Goal: Task Accomplishment & Management: Manage account settings

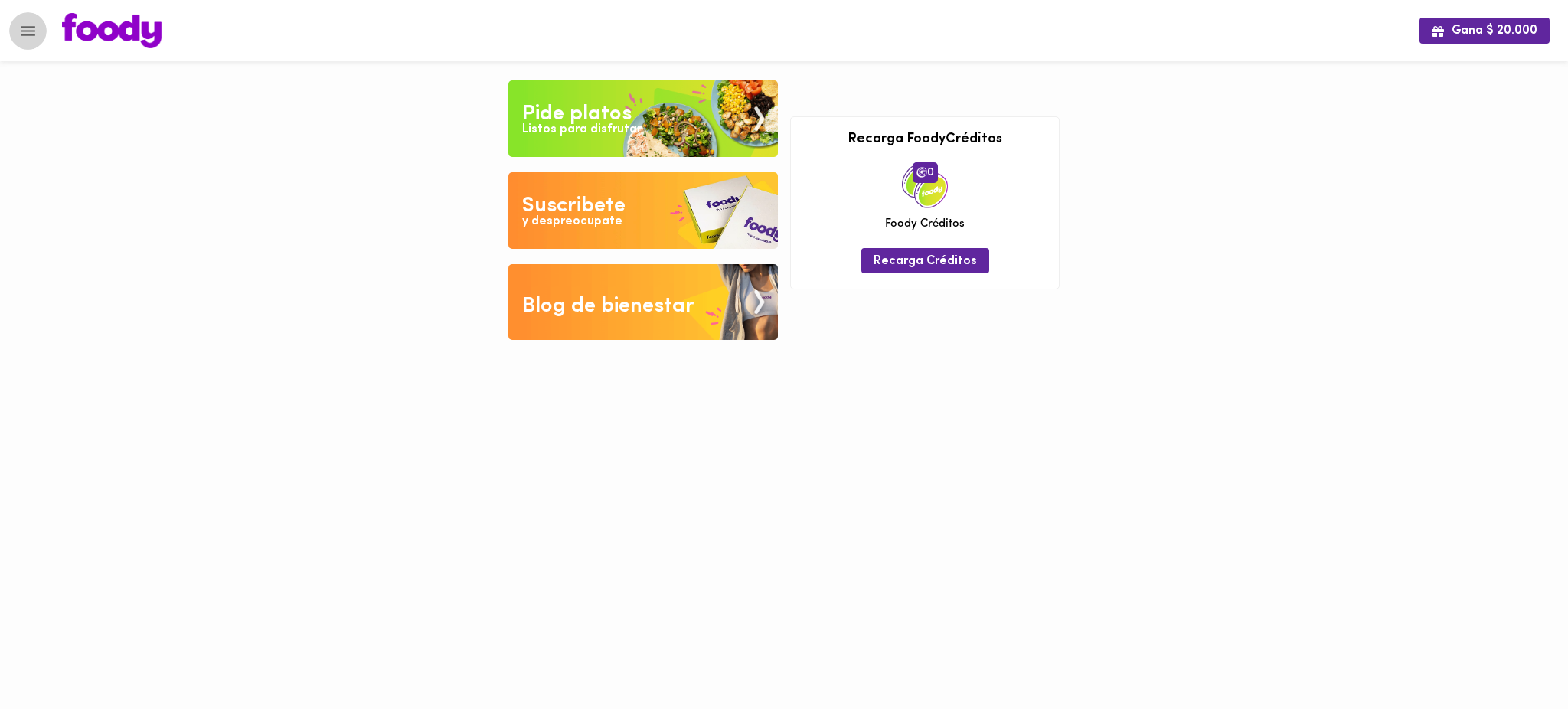
click at [30, 34] on icon "Menu" at bounding box center [28, 31] width 14 height 10
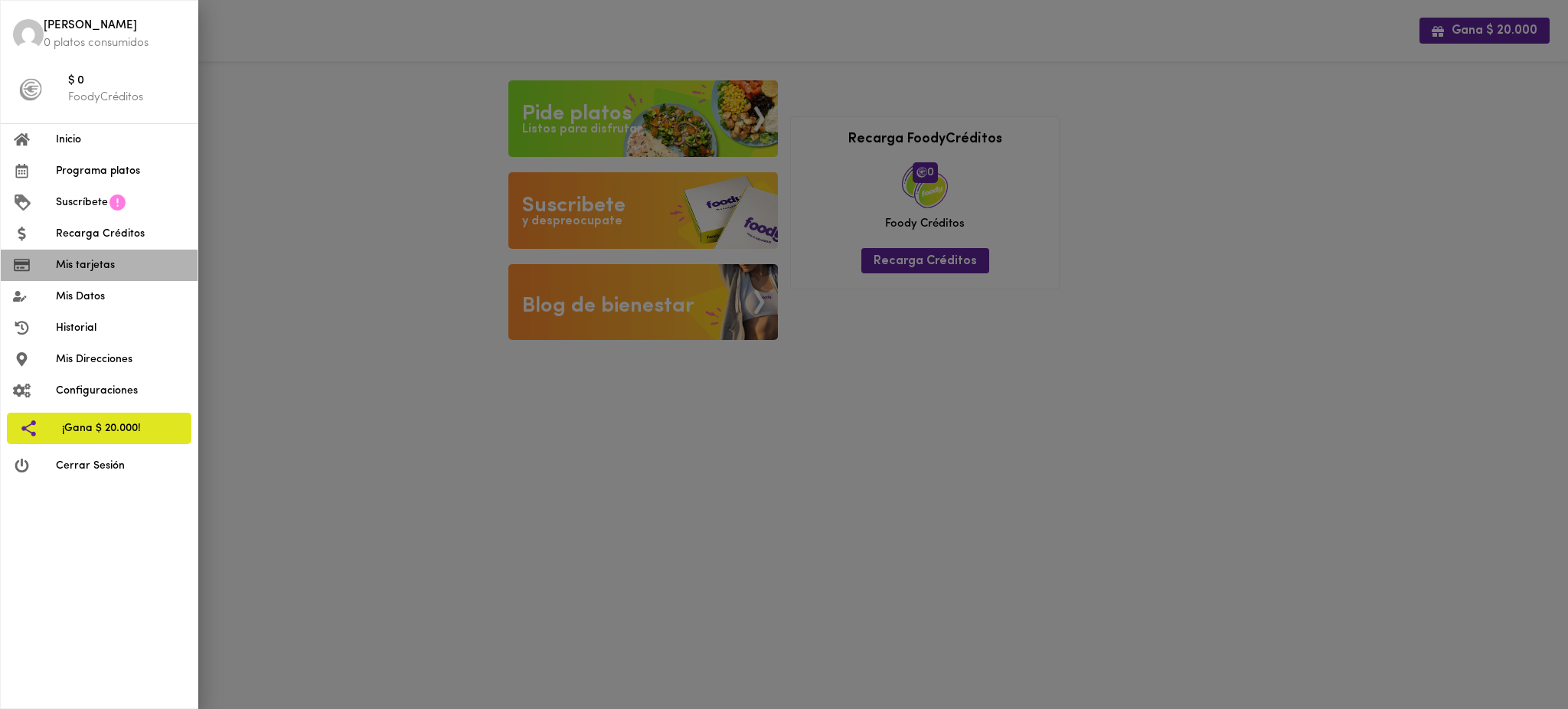
click at [96, 268] on span "Mis tarjetas" at bounding box center [121, 265] width 129 height 16
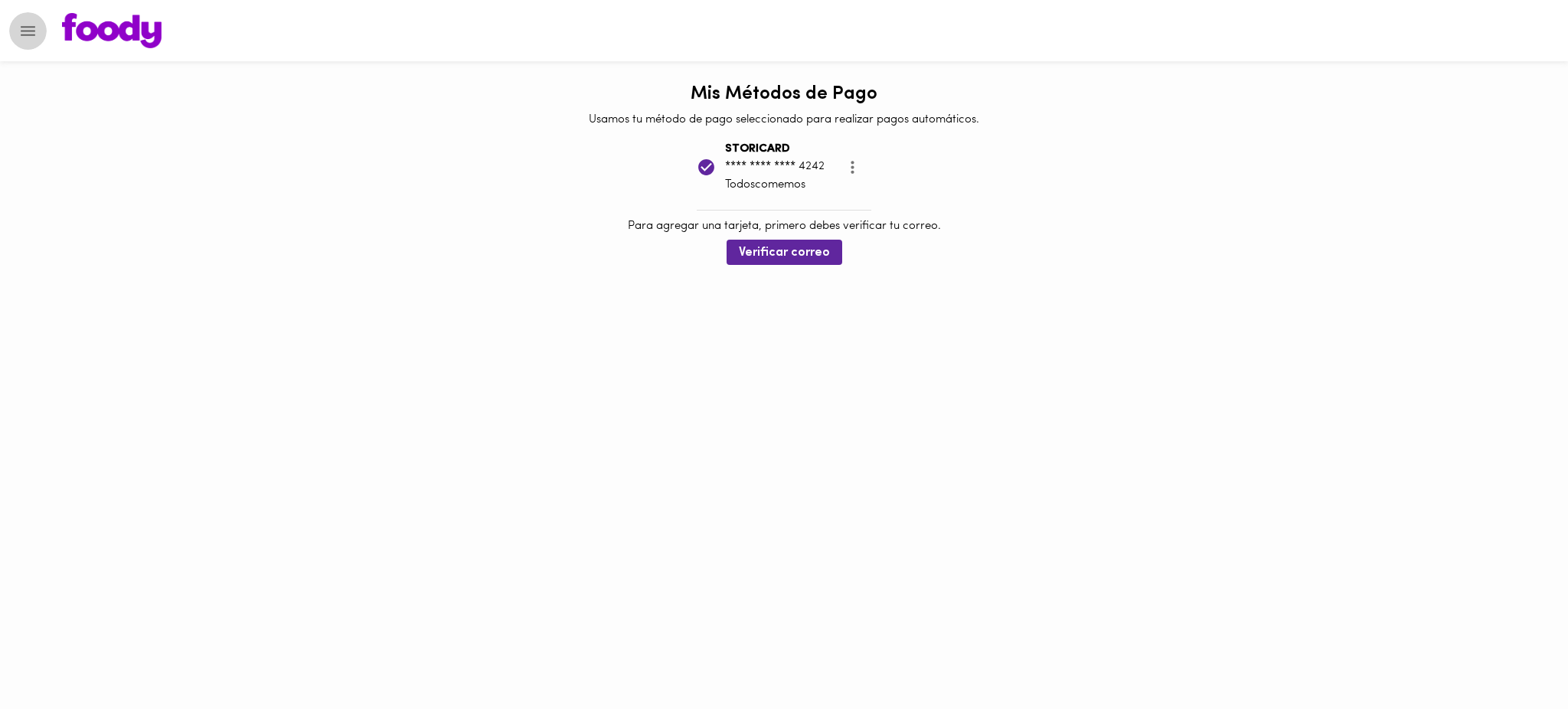
click at [22, 20] on button "Menu" at bounding box center [28, 31] width 38 height 38
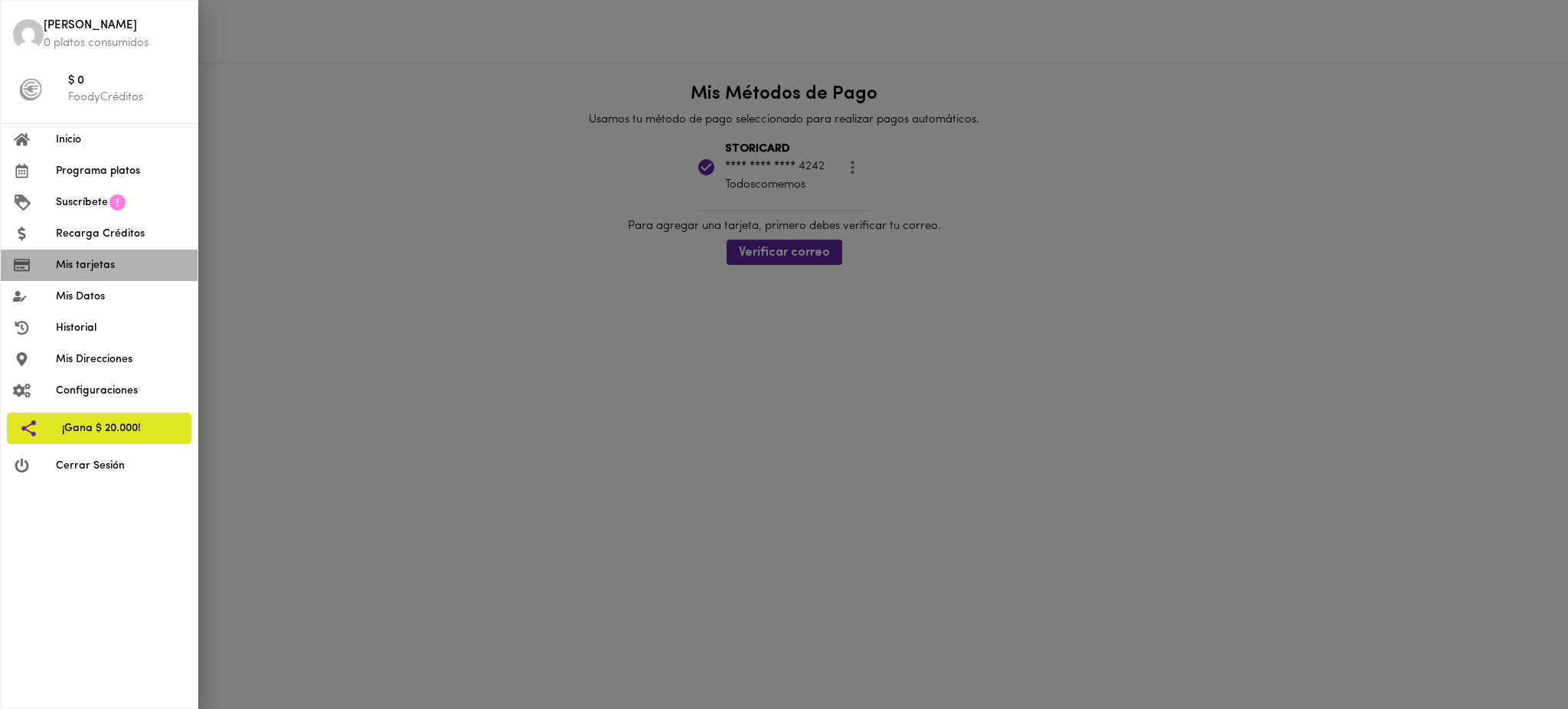
click at [118, 265] on span "Mis tarjetas" at bounding box center [121, 265] width 129 height 16
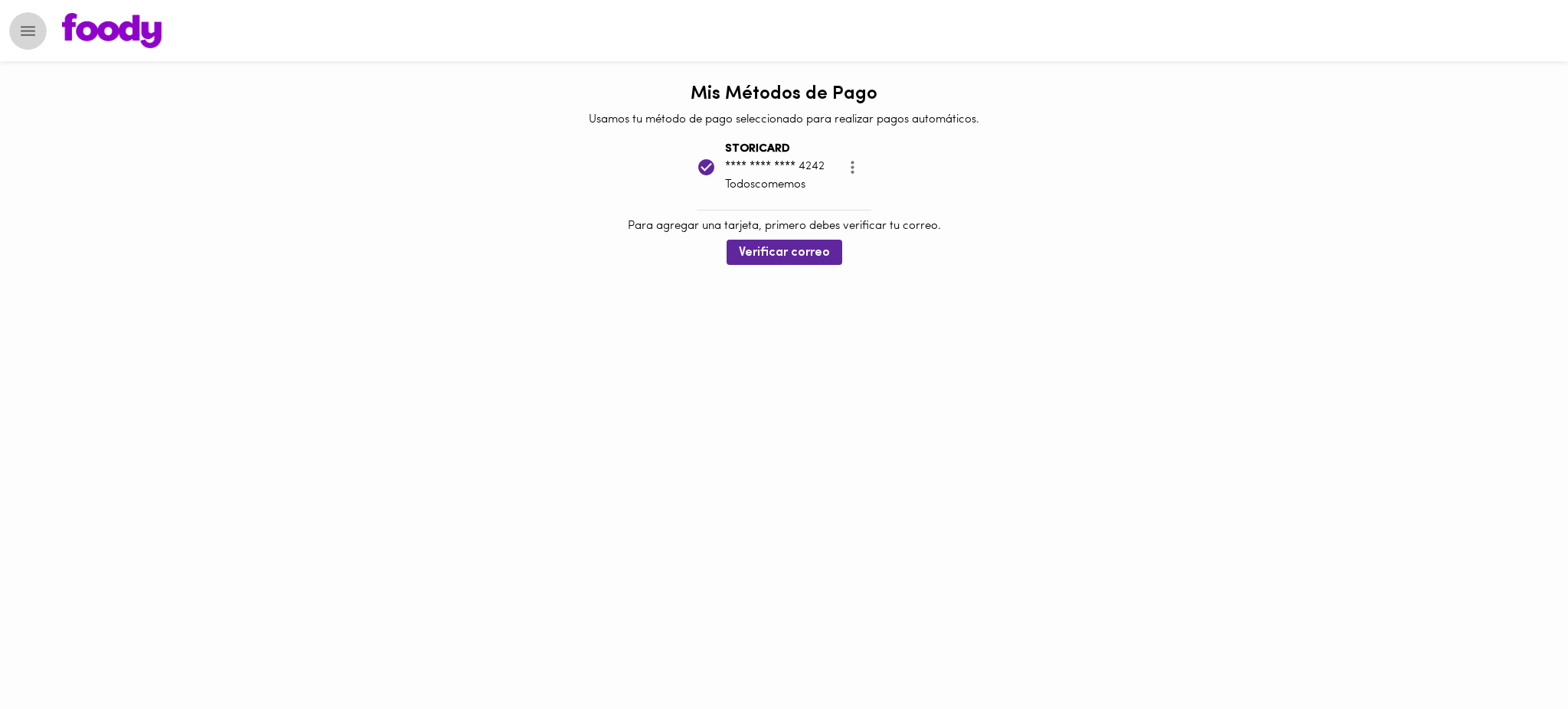
click at [30, 24] on icon "Menu" at bounding box center [28, 31] width 19 height 19
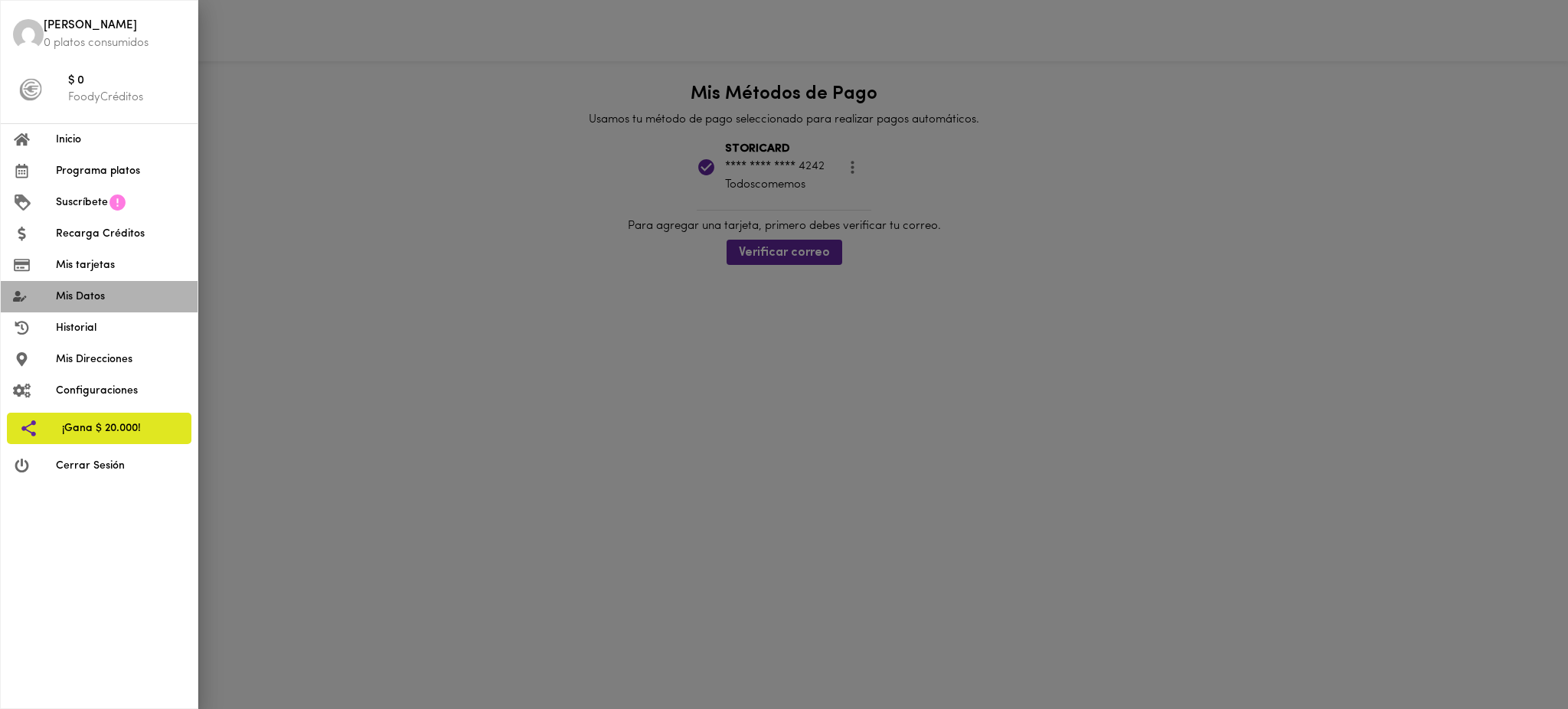
click at [77, 292] on span "Mis Datos" at bounding box center [121, 297] width 129 height 16
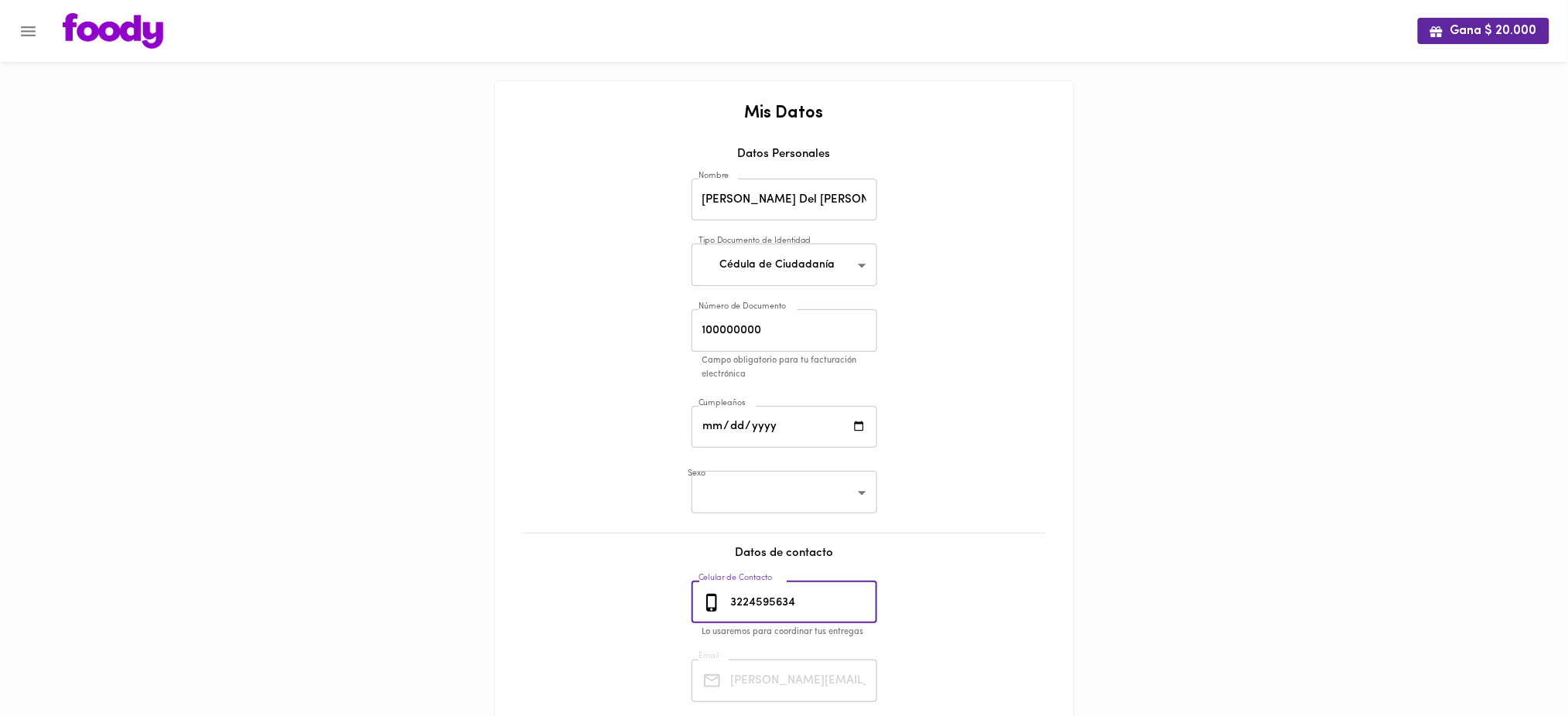
drag, startPoint x: 809, startPoint y: 604, endPoint x: 708, endPoint y: 598, distance: 101.2
click at [708, 598] on div "[PHONE_NUMBER] Celular de Contacto" at bounding box center [784, 602] width 186 height 42
click at [22, 36] on icon "Menu" at bounding box center [28, 31] width 20 height 20
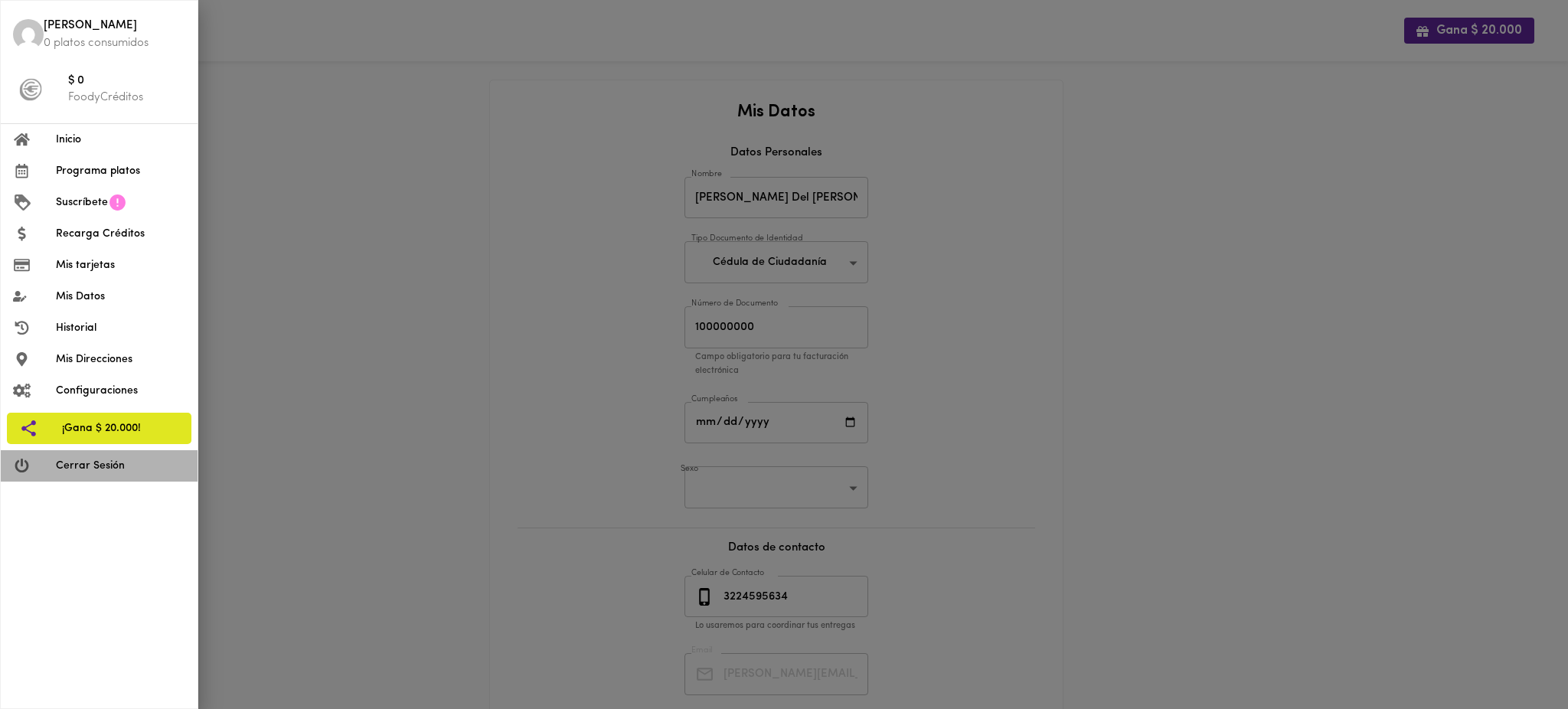
click at [132, 469] on span "Cerrar Sesión" at bounding box center [121, 465] width 129 height 16
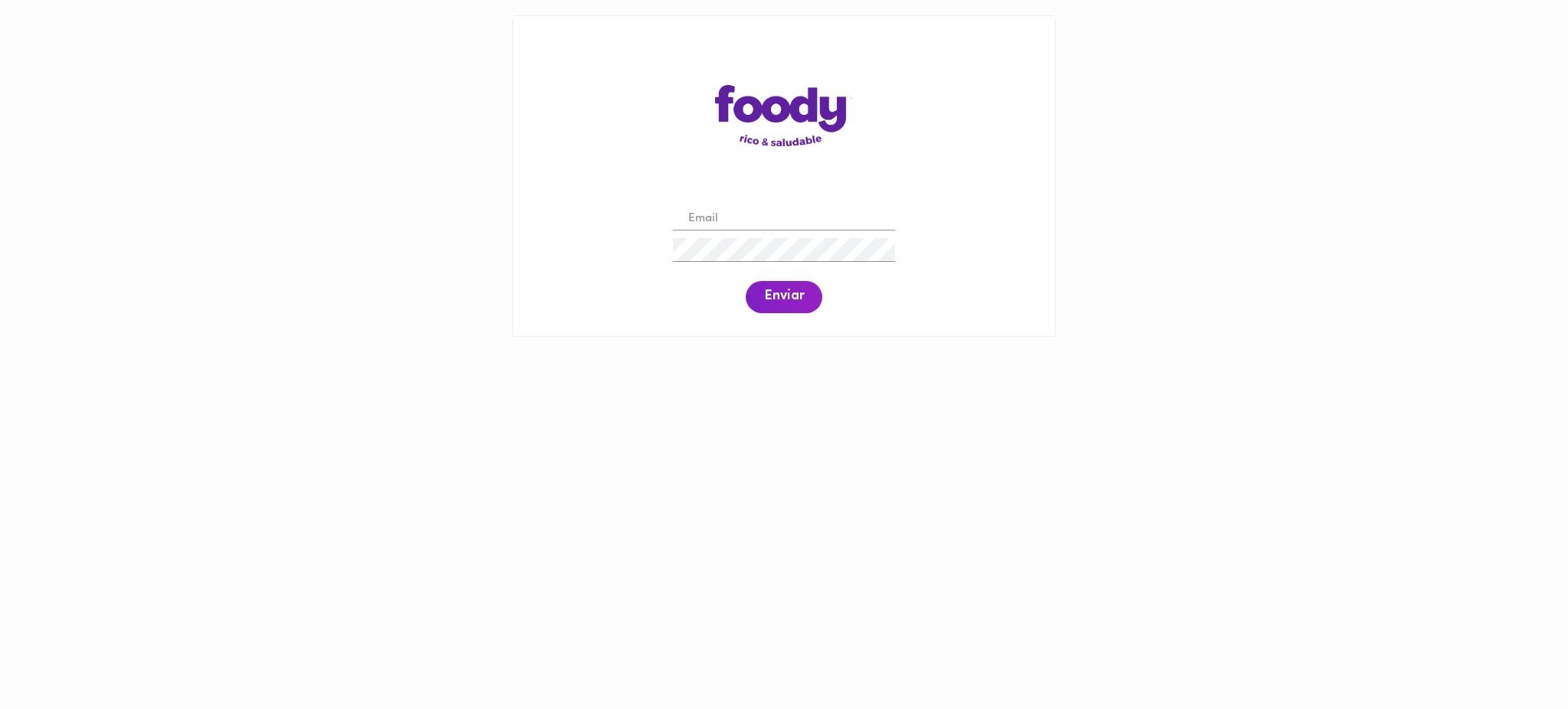
click at [742, 215] on input "email" at bounding box center [784, 219] width 222 height 24
paste input "auxcontable@todoscomemos.com"
type input "auxcontable@todoscomemos.com"
click at [791, 298] on span "Enviar" at bounding box center [784, 297] width 39 height 17
